Goal: Task Accomplishment & Management: Complete application form

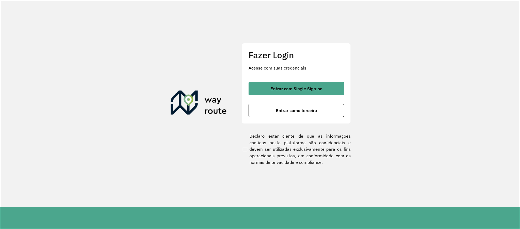
click at [307, 85] on button "Entrar com Single Sign-on" at bounding box center [296, 88] width 95 height 13
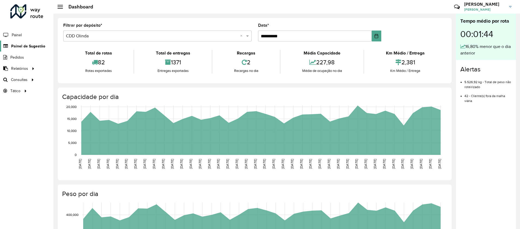
click at [28, 51] on link "Painel de Sugestão" at bounding box center [22, 46] width 45 height 11
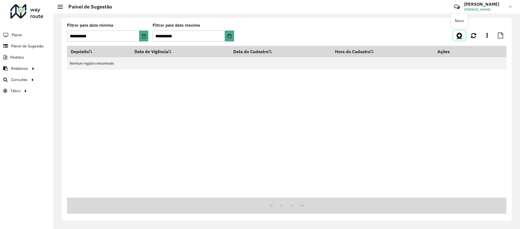
click at [459, 36] on icon at bounding box center [460, 35] width 6 height 7
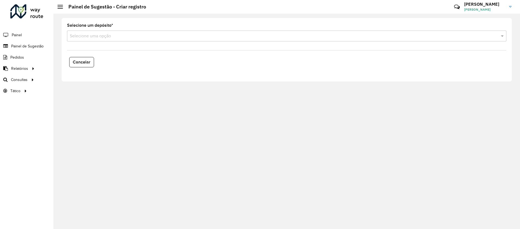
click at [120, 32] on div "Selecione uma opção" at bounding box center [286, 36] width 439 height 11
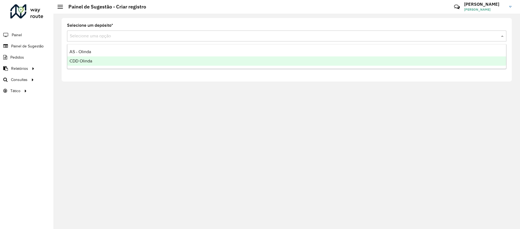
click at [109, 59] on div "CDD Olinda" at bounding box center [286, 60] width 439 height 9
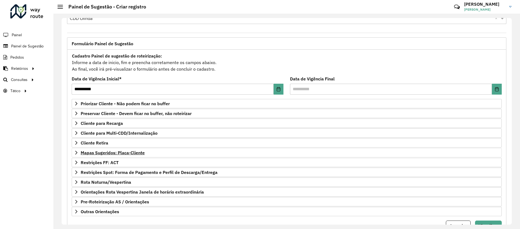
scroll to position [41, 0]
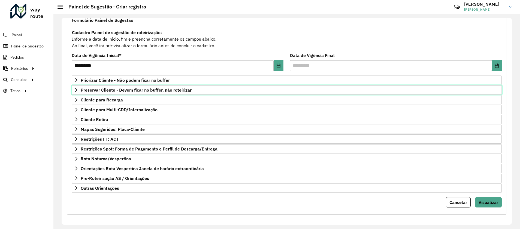
click at [143, 90] on span "Preservar Cliente - Devem ficar no buffer, não roteirizar" at bounding box center [136, 90] width 111 height 4
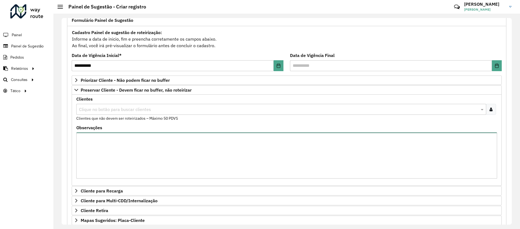
click at [140, 148] on textarea "Observações" at bounding box center [286, 155] width 421 height 46
paste textarea "*******"
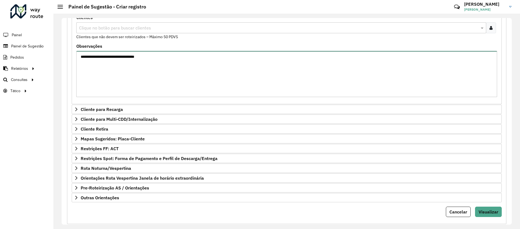
scroll to position [123, 0]
type textarea "**********"
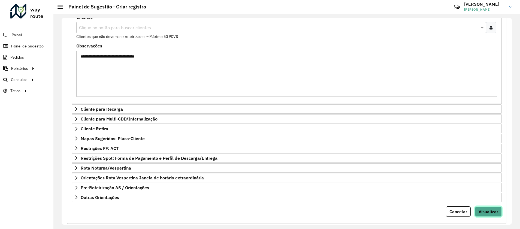
click at [484, 213] on span "Visualizar" at bounding box center [489, 211] width 20 height 5
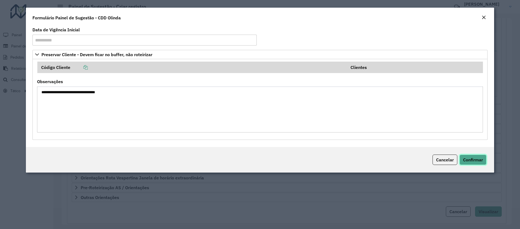
drag, startPoint x: 465, startPoint y: 154, endPoint x: 453, endPoint y: 158, distance: 12.8
click at [465, 156] on button "Confirmar" at bounding box center [473, 160] width 27 height 10
